Goal: Task Accomplishment & Management: Complete application form

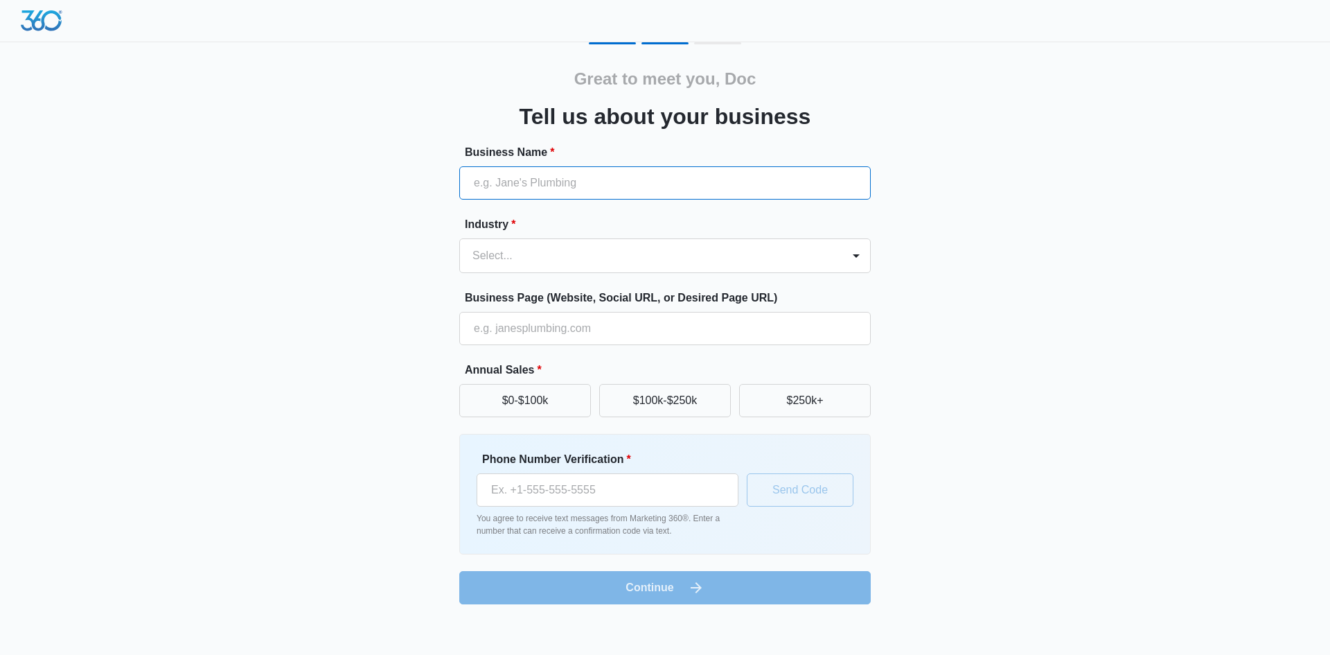
click at [712, 185] on input "Business Name *" at bounding box center [665, 182] width 412 height 33
type input "Brown Family [MEDICAL_DATA]"
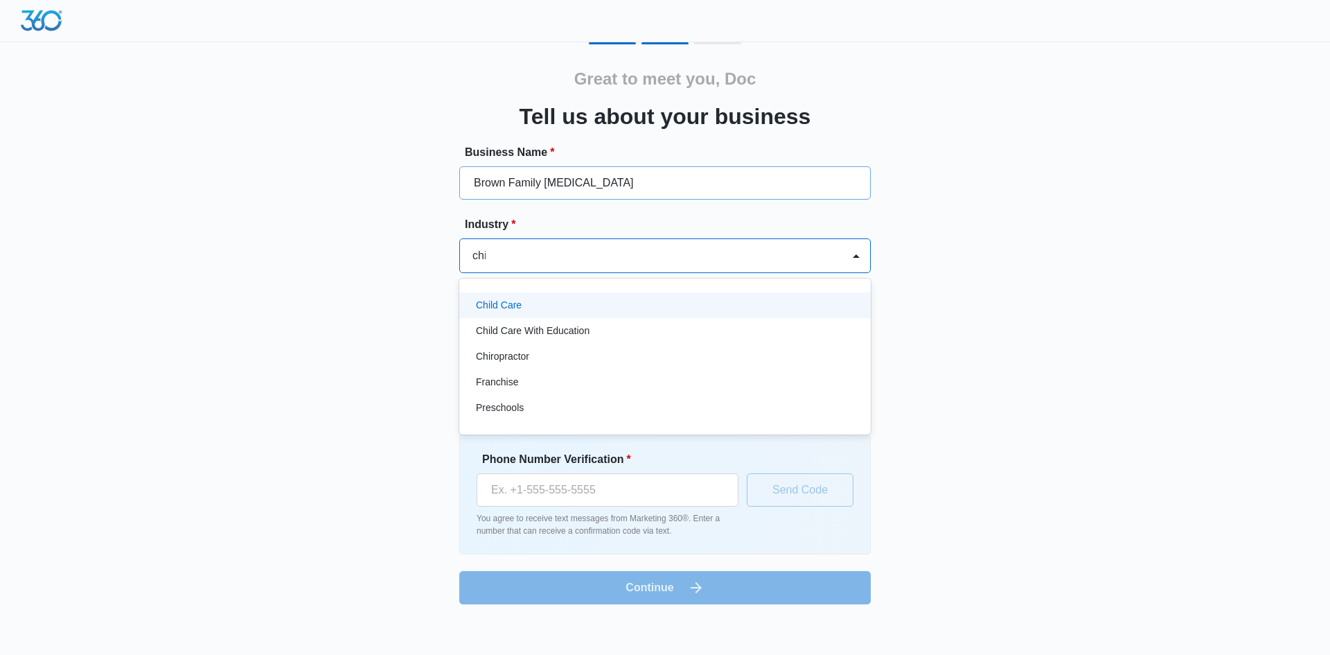
type input "chir"
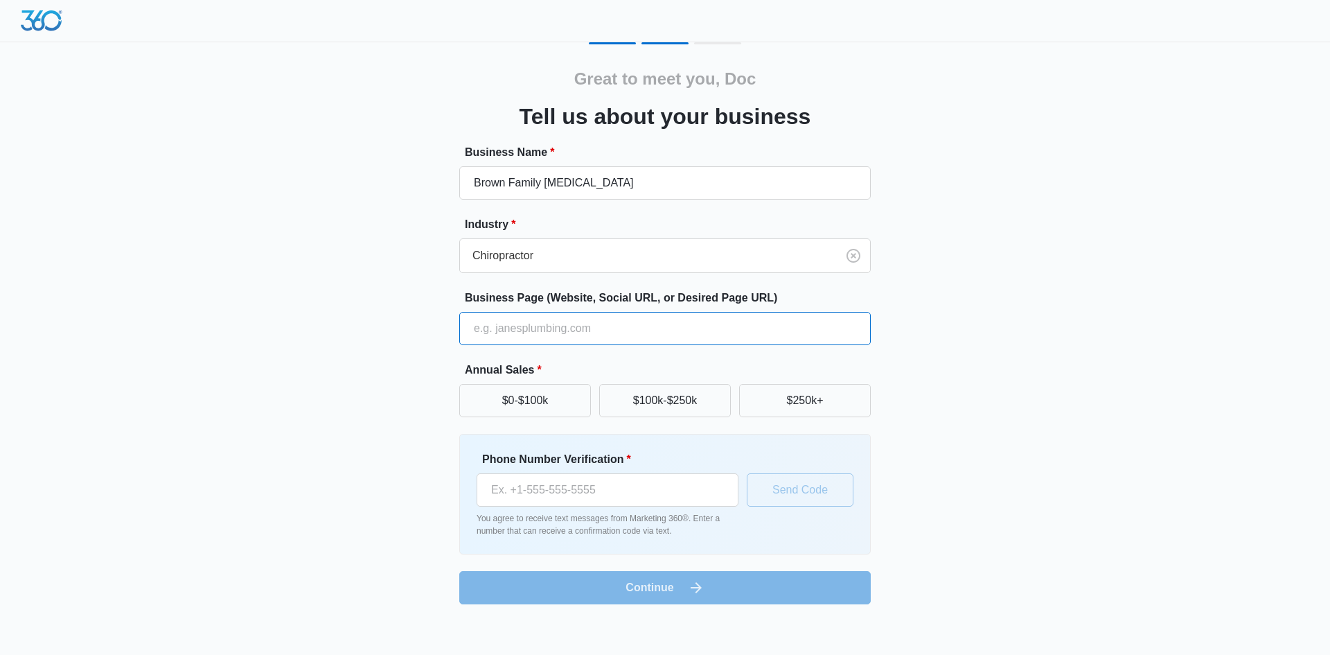
click at [574, 334] on input "Business Page (Website, Social URL, or Desired Page URL)" at bounding box center [665, 328] width 412 height 33
type input "[DOMAIN_NAME][MEDICAL_DATA]"
click at [682, 403] on button "$100k-$250k" at bounding box center [665, 400] width 132 height 33
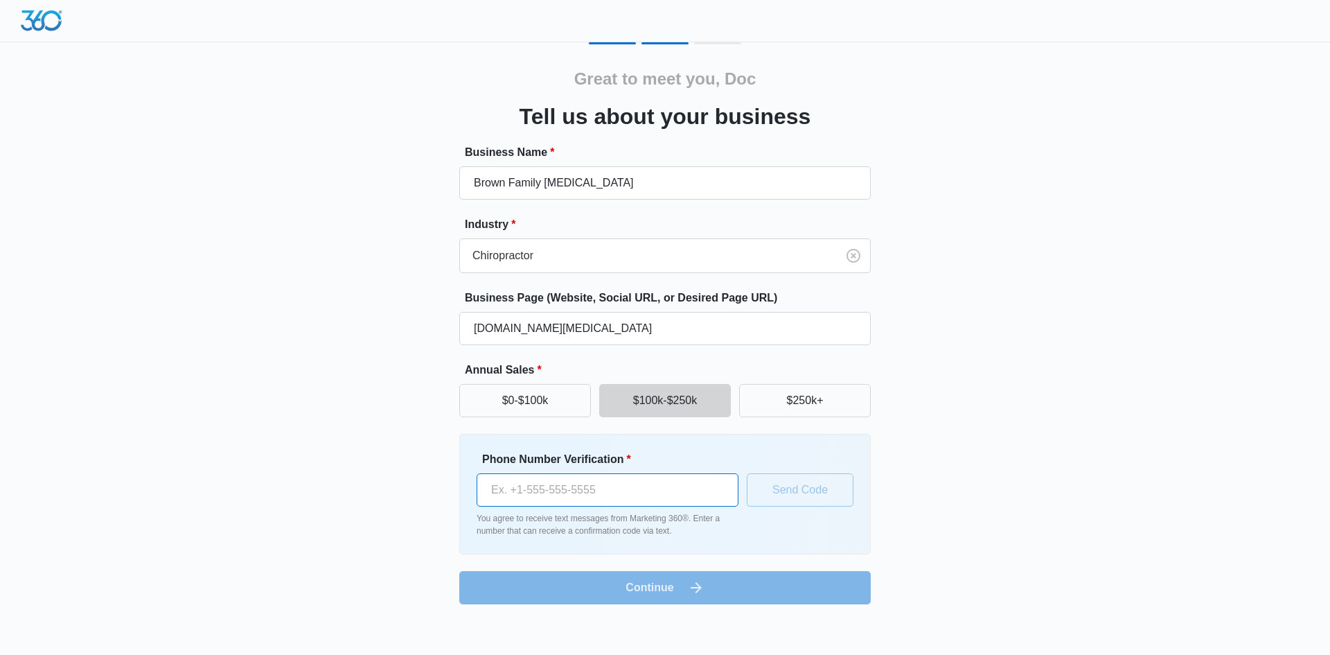
click at [611, 491] on input "Phone Number Verification *" at bounding box center [608, 489] width 262 height 33
type input "[PHONE_NUMBER]"
click at [812, 491] on button "Send Code" at bounding box center [800, 489] width 107 height 33
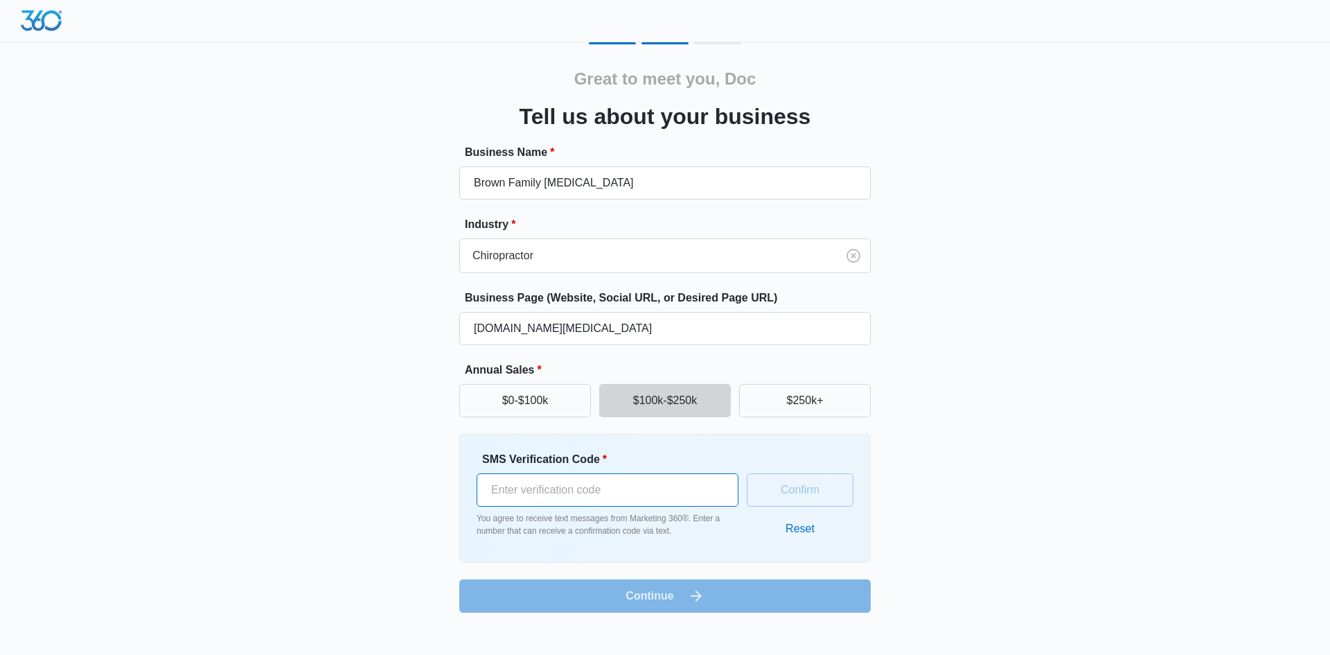
click at [578, 482] on input "SMS Verification Code *" at bounding box center [608, 489] width 262 height 33
type input "701943"
click at [812, 486] on button "Confirm" at bounding box center [800, 489] width 107 height 33
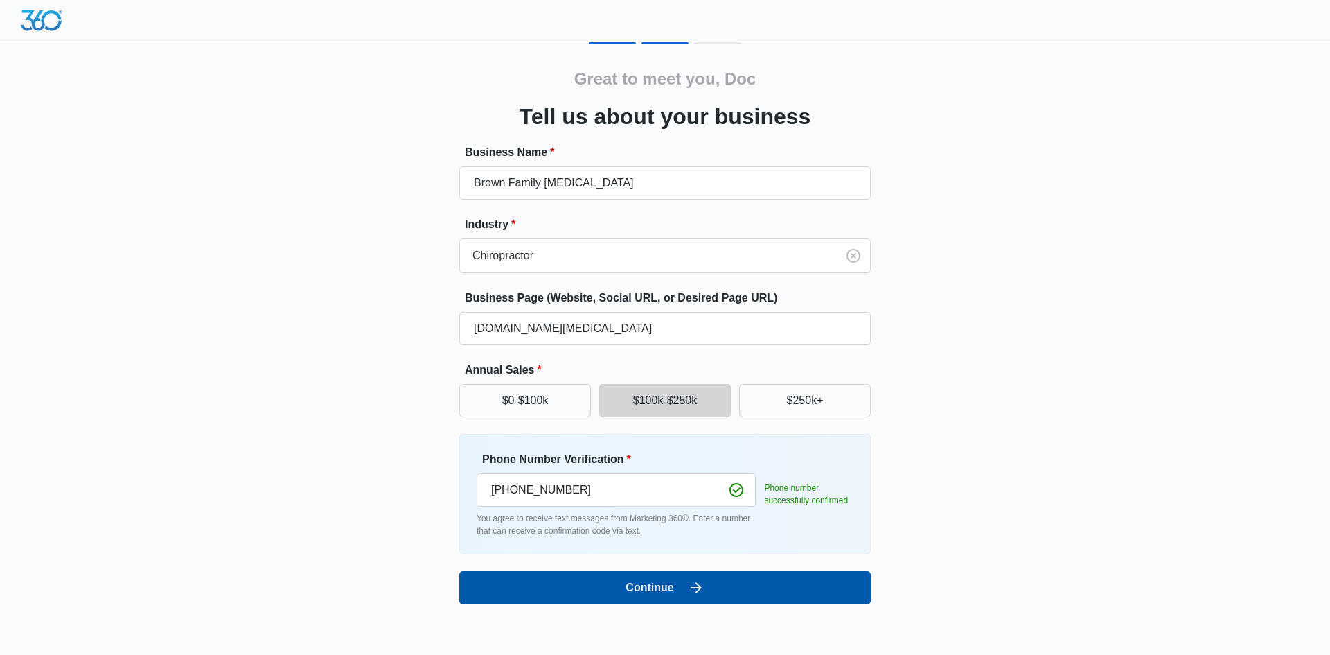
click at [673, 585] on button "Continue" at bounding box center [665, 587] width 412 height 33
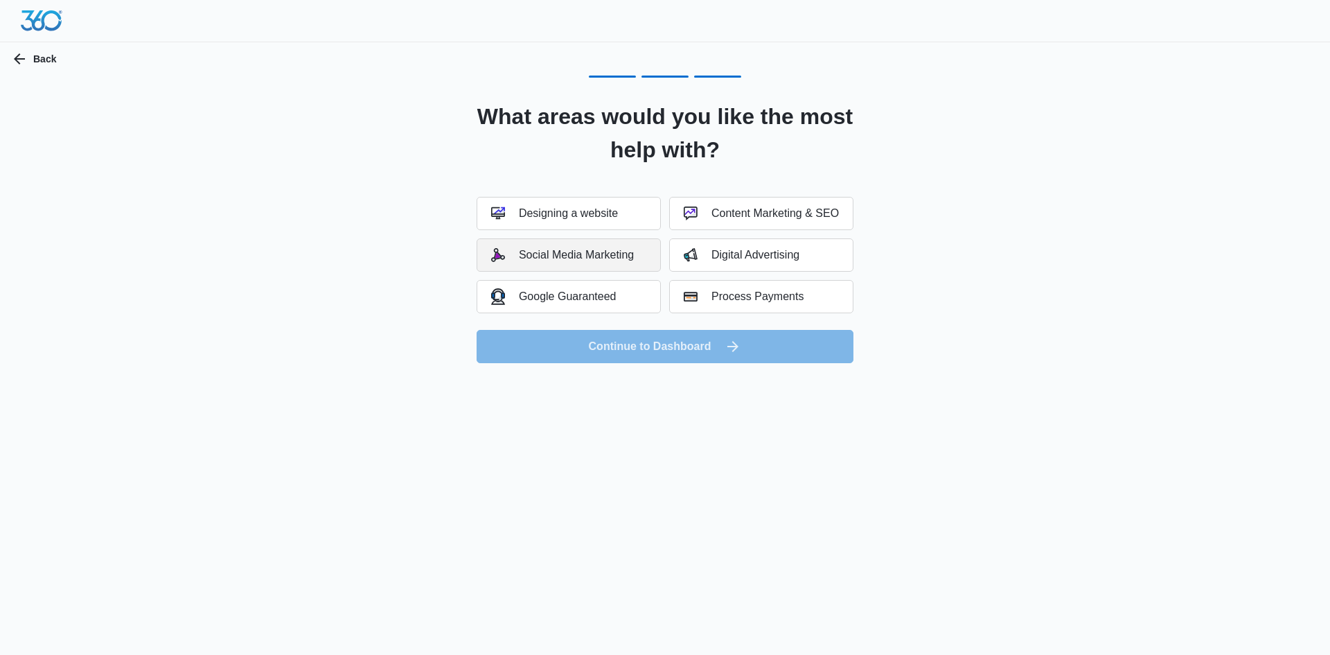
click at [630, 256] on div "Social Media Marketing" at bounding box center [562, 255] width 143 height 14
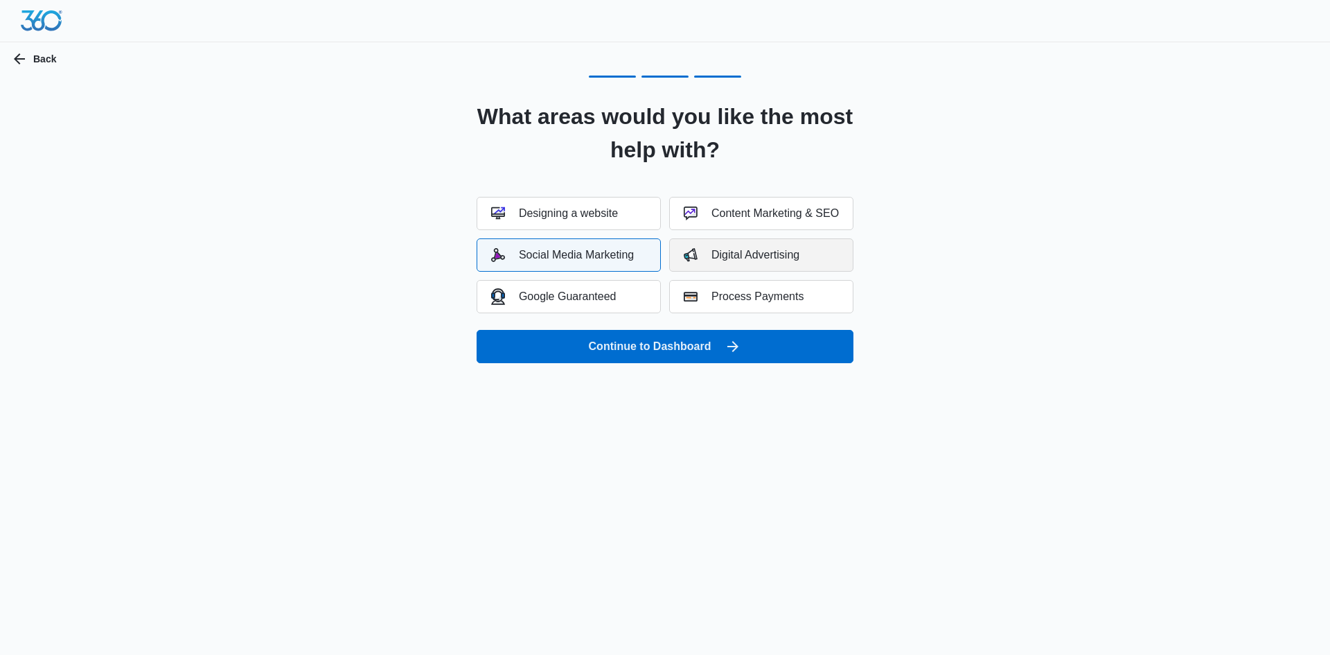
click at [714, 257] on div "Digital Advertising" at bounding box center [742, 255] width 116 height 14
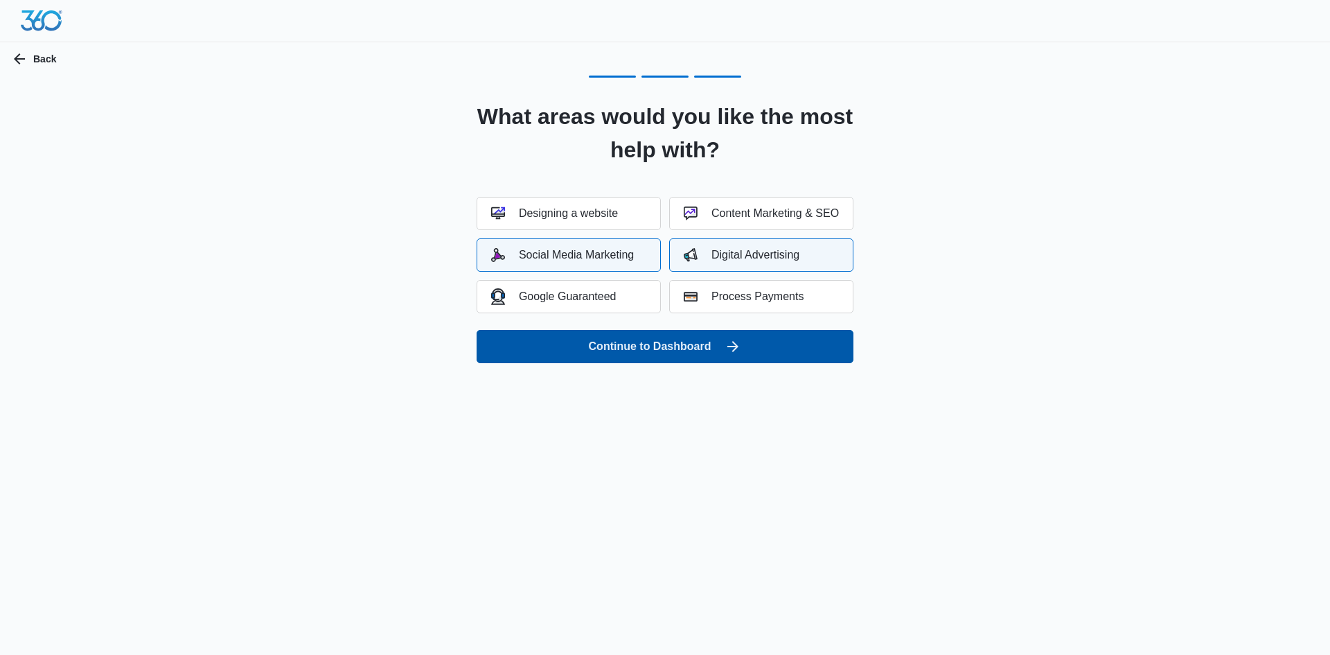
click at [691, 330] on button "Continue to Dashboard" at bounding box center [665, 346] width 377 height 33
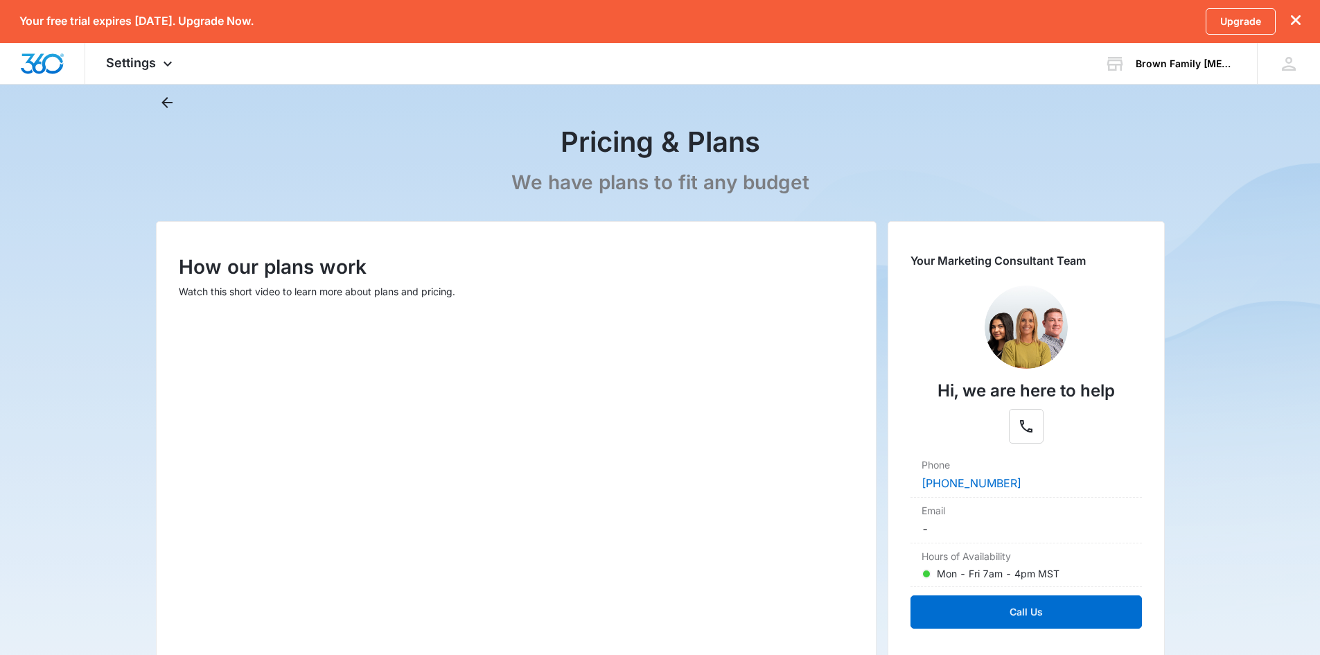
scroll to position [139, 0]
